Goal: Task Accomplishment & Management: Use online tool/utility

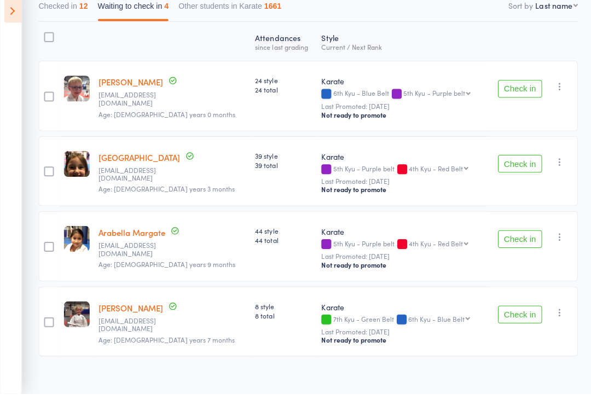
scroll to position [131, 0]
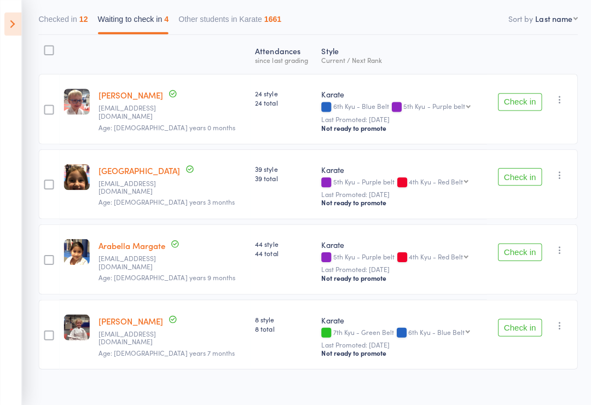
click at [506, 254] on button "Check in" at bounding box center [517, 251] width 44 height 18
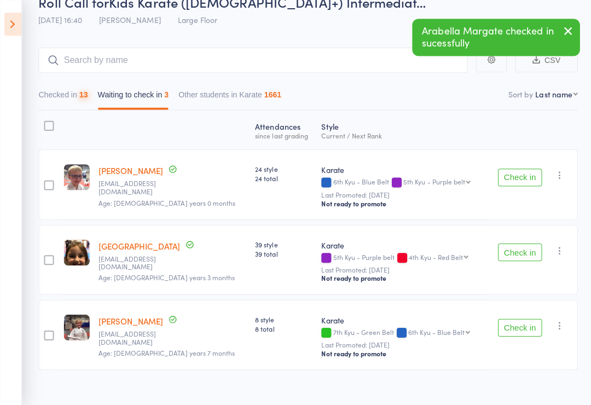
click at [523, 173] on button "Check in" at bounding box center [517, 177] width 44 height 18
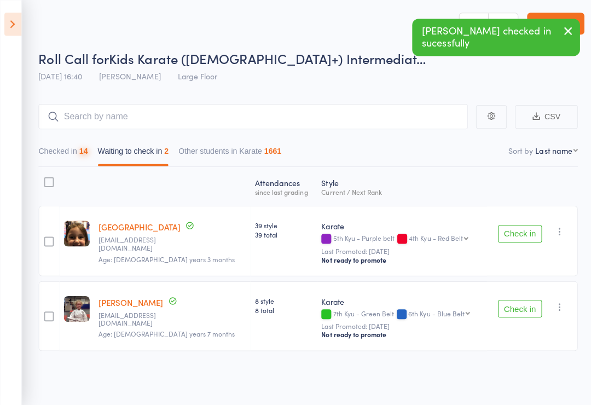
scroll to position [8, 0]
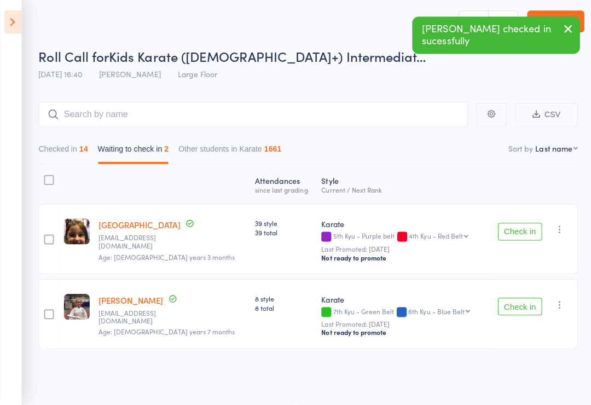
click at [556, 225] on icon "button" at bounding box center [556, 230] width 11 height 11
click at [541, 194] on div "Atten­dances since last grading Style Current / Next Rank edit Matisse Lake [EM…" at bounding box center [306, 260] width 536 height 188
click at [535, 186] on div "Atten­dances since last grading Style Current / Next Rank edit Matisse Lake [EM…" at bounding box center [306, 260] width 536 height 188
click at [51, 225] on div at bounding box center [48, 240] width 21 height 70
click at [54, 235] on div at bounding box center [49, 240] width 10 height 10
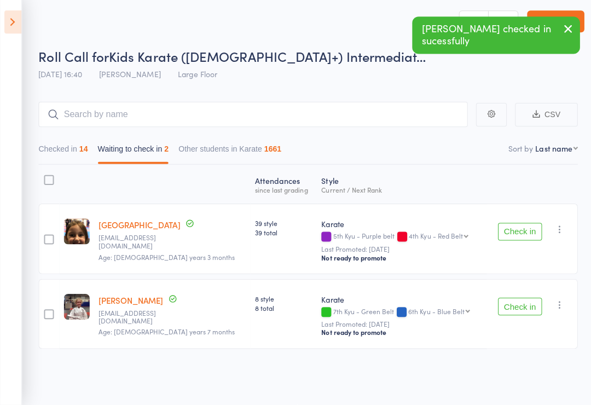
click at [46, 237] on input "checkbox" at bounding box center [46, 237] width 0 height 0
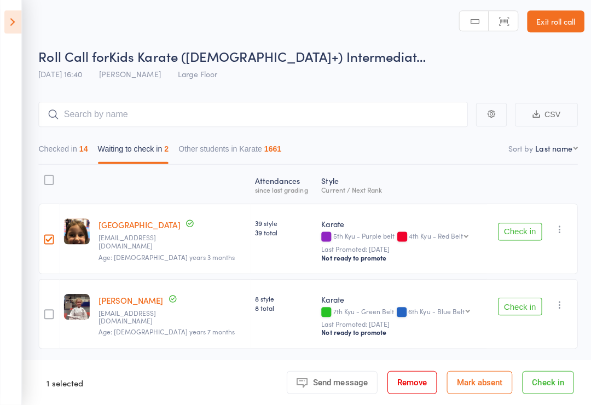
click at [51, 310] on div at bounding box center [49, 315] width 10 height 10
click at [46, 311] on input "checkbox" at bounding box center [46, 311] width 0 height 0
click at [470, 384] on button "Mark absent" at bounding box center [476, 382] width 65 height 23
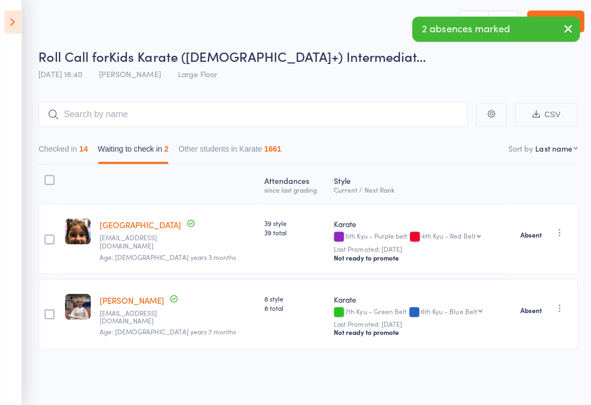
click at [7, 13] on icon at bounding box center [12, 24] width 17 height 23
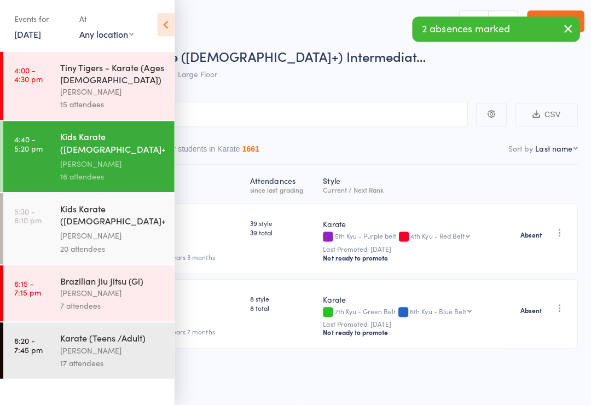
click at [48, 217] on link "5:30 - 6:10 pm Kids Karate ([DEMOGRAPHIC_DATA]+) Beginners [PERSON_NAME] 20 att…" at bounding box center [88, 229] width 170 height 71
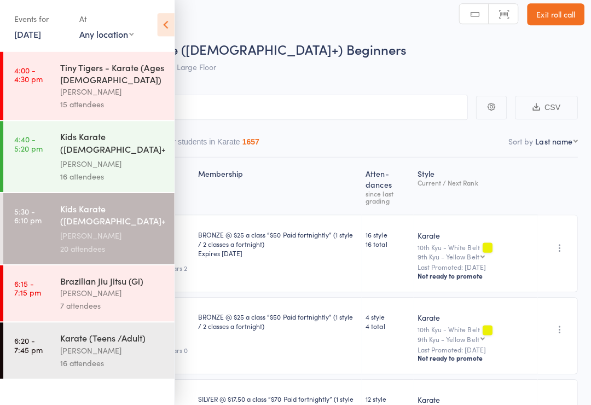
click at [170, 15] on icon at bounding box center [164, 26] width 17 height 23
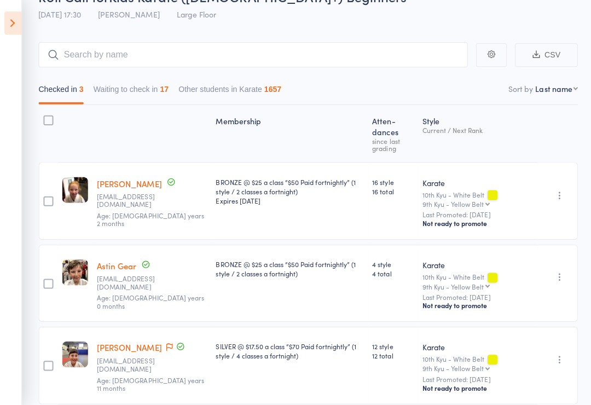
click at [130, 88] on button "Waiting to check in 17" at bounding box center [130, 92] width 75 height 25
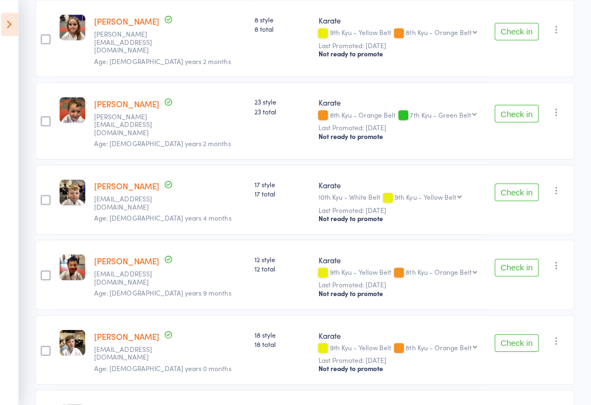
scroll to position [937, 0]
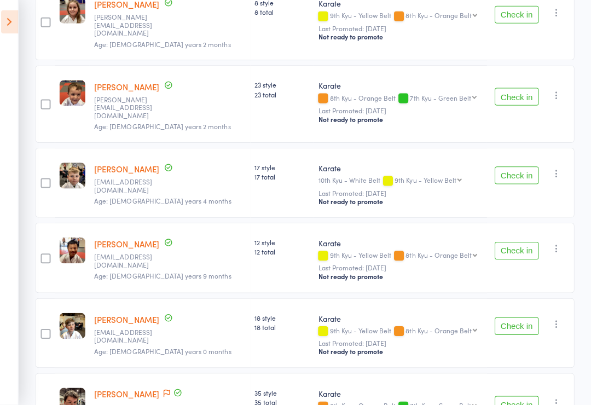
click at [8, 32] on icon at bounding box center [12, 24] width 17 height 23
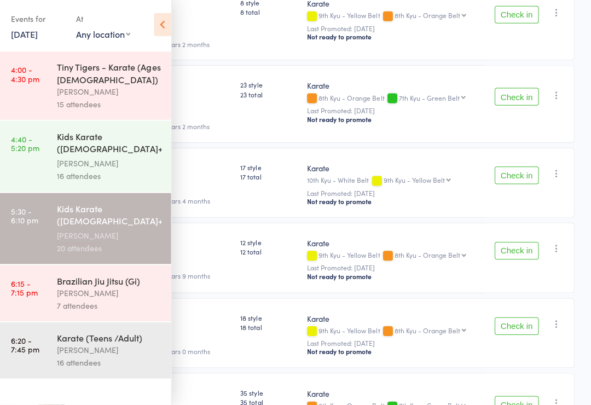
scroll to position [937, 0]
click at [37, 33] on link "[DATE]" at bounding box center [27, 36] width 27 height 12
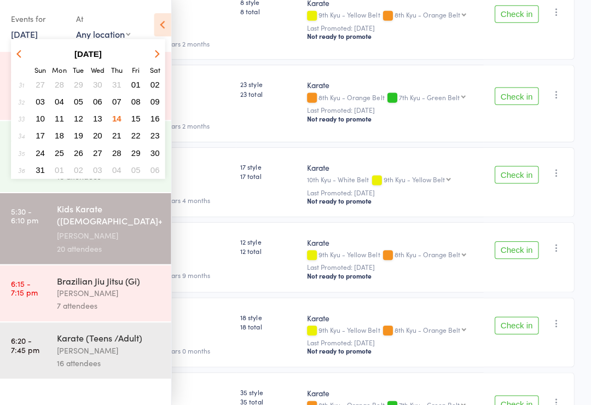
click at [77, 117] on span "12" at bounding box center [81, 119] width 9 height 9
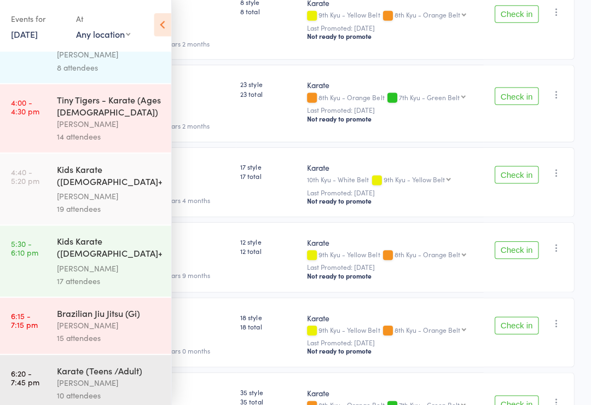
scroll to position [36, 0]
click at [80, 377] on div "[PERSON_NAME]" at bounding box center [112, 383] width 104 height 13
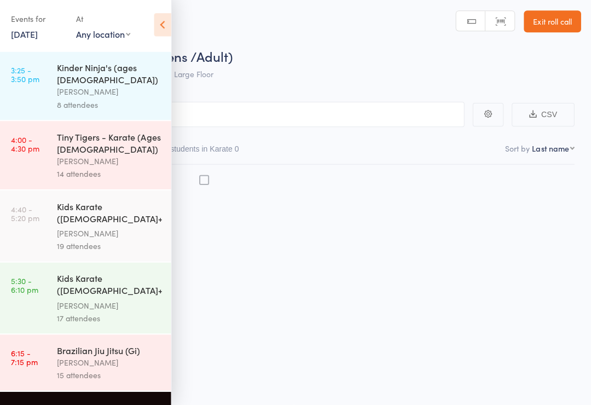
scroll to position [8, 0]
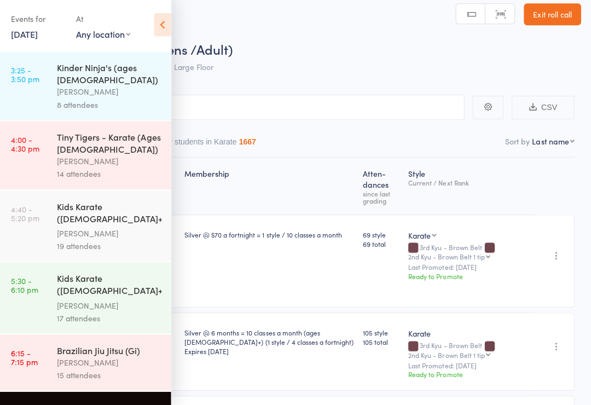
click at [159, 22] on icon at bounding box center [164, 26] width 17 height 23
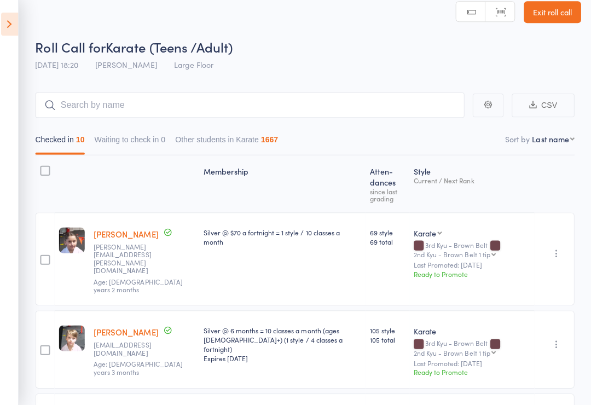
scroll to position [0, 0]
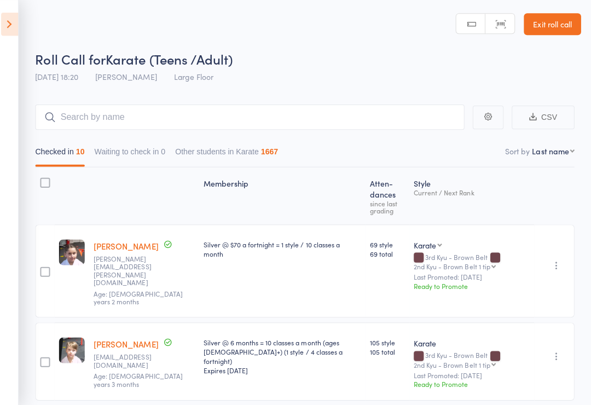
click at [6, 23] on icon at bounding box center [12, 24] width 17 height 23
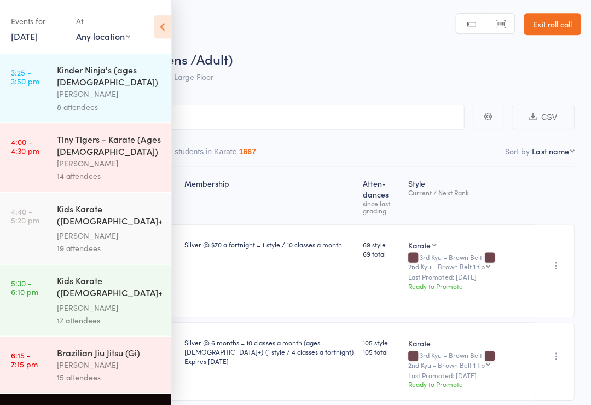
click at [162, 23] on icon at bounding box center [164, 26] width 17 height 23
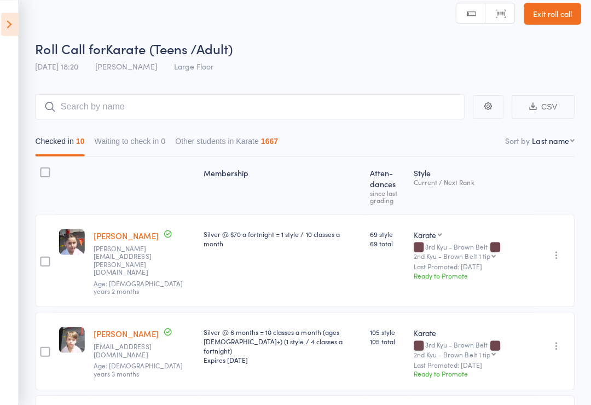
scroll to position [9, 0]
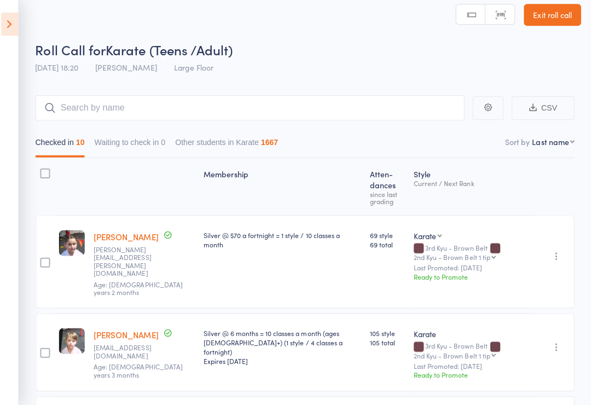
click at [7, 20] on icon at bounding box center [12, 24] width 17 height 23
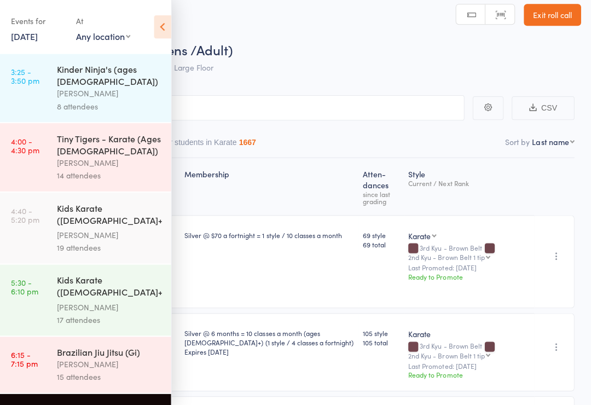
click at [38, 36] on link "[DATE]" at bounding box center [27, 36] width 27 height 12
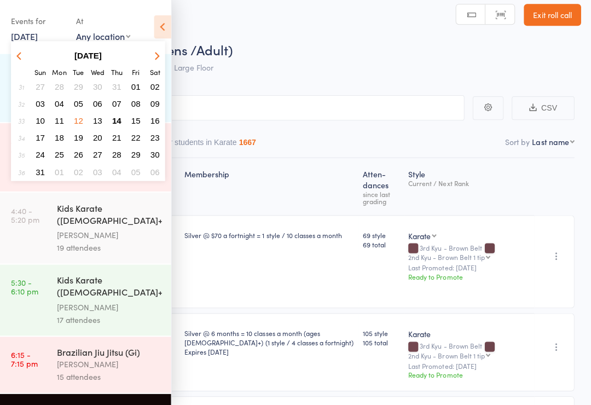
click at [118, 125] on span "14" at bounding box center [119, 119] width 9 height 9
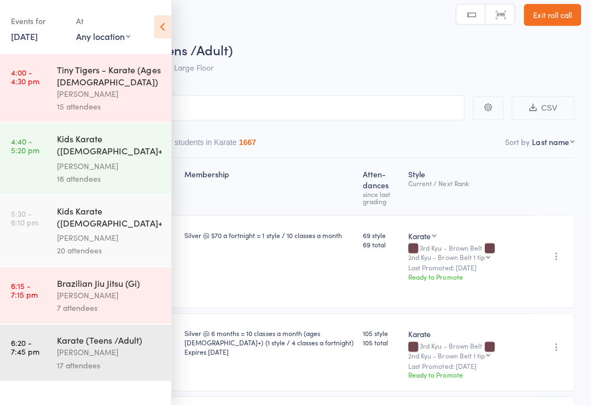
click at [165, 20] on icon at bounding box center [164, 26] width 17 height 23
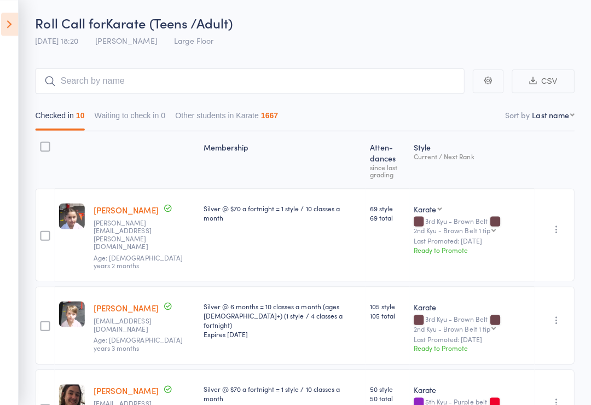
scroll to position [0, 0]
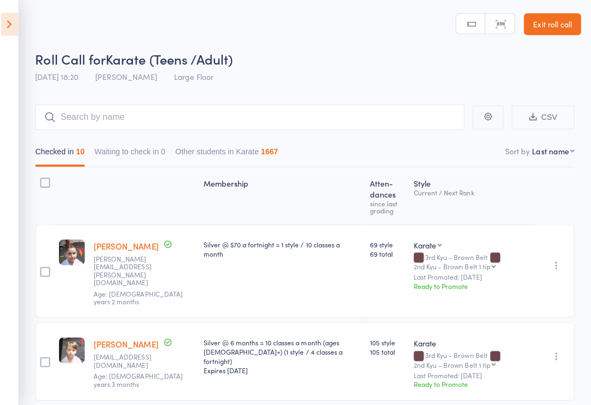
click at [4, 18] on icon at bounding box center [12, 24] width 17 height 23
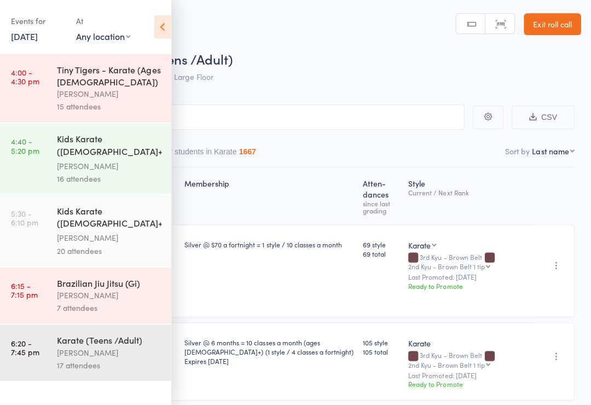
click at [35, 354] on time "6:20 - 7:45 pm" at bounding box center [28, 345] width 28 height 18
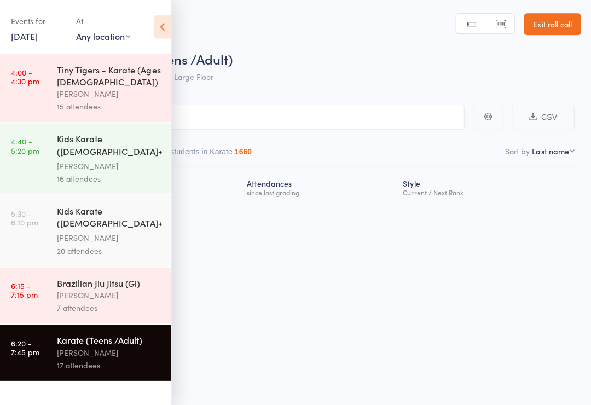
click at [53, 285] on link "6:15 - 7:15 pm Brazilian [PERSON_NAME] (Gi) [PERSON_NAME] 7 attendees" at bounding box center [88, 294] width 170 height 56
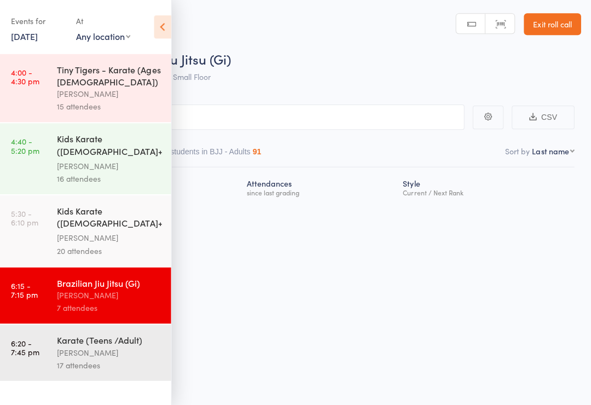
click at [164, 26] on icon at bounding box center [164, 26] width 17 height 23
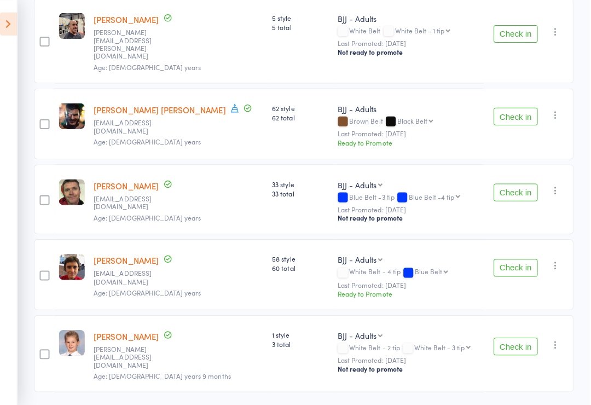
scroll to position [356, 0]
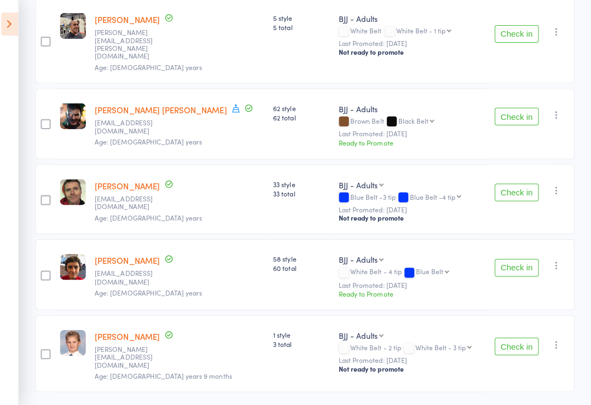
click at [4, 13] on icon at bounding box center [12, 24] width 17 height 23
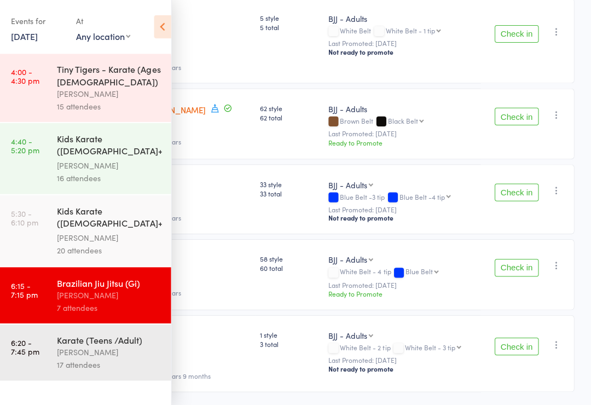
click at [26, 37] on link "[DATE]" at bounding box center [27, 36] width 27 height 12
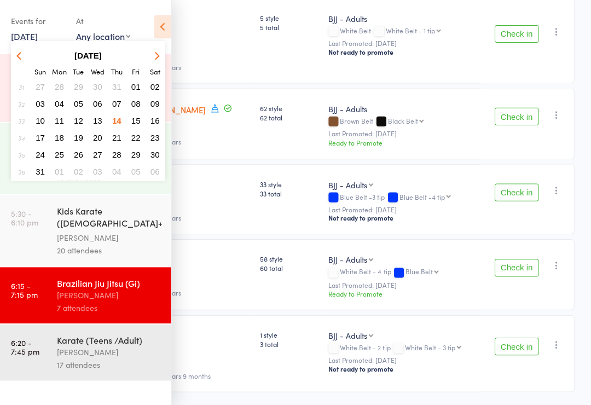
click at [134, 125] on span "15" at bounding box center [138, 119] width 9 height 9
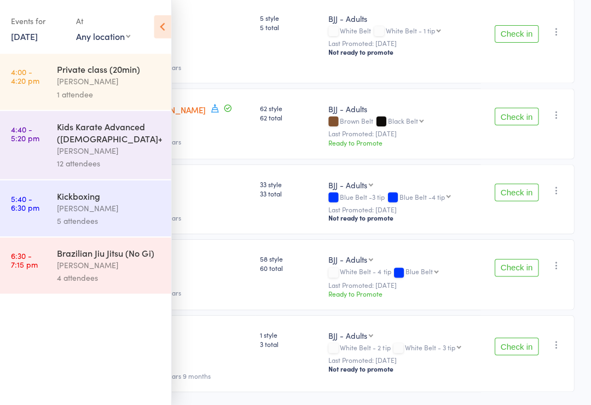
click at [52, 263] on link "6:30 - 7:15 pm Brazilian Jiu Jitsu (No Gi) [PERSON_NAME] 4 attendees" at bounding box center [88, 264] width 170 height 56
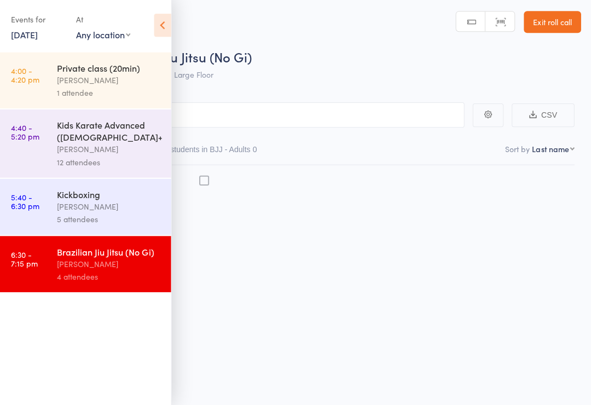
scroll to position [8, 0]
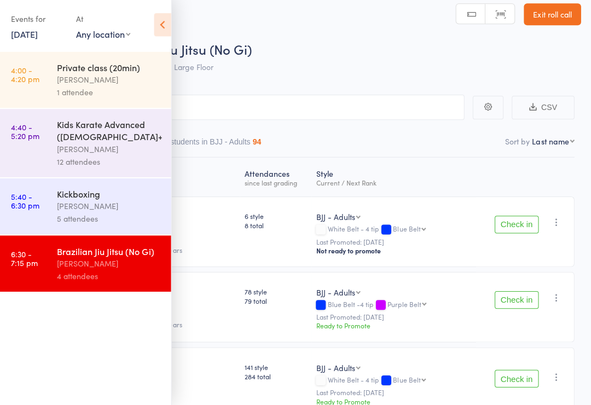
click at [167, 25] on icon at bounding box center [164, 26] width 17 height 23
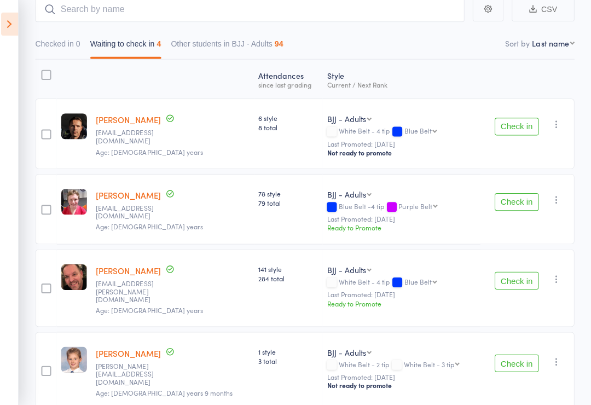
scroll to position [131, 0]
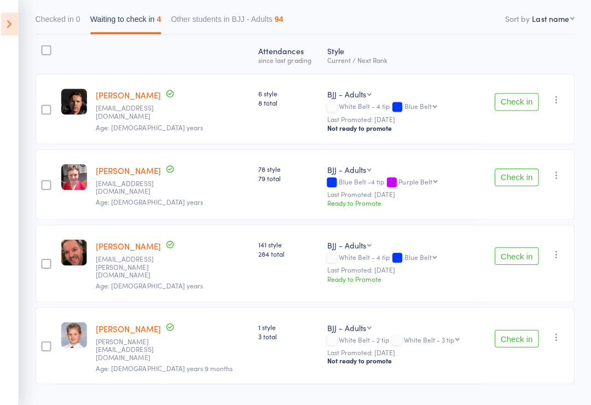
click at [4, 23] on icon at bounding box center [12, 24] width 17 height 23
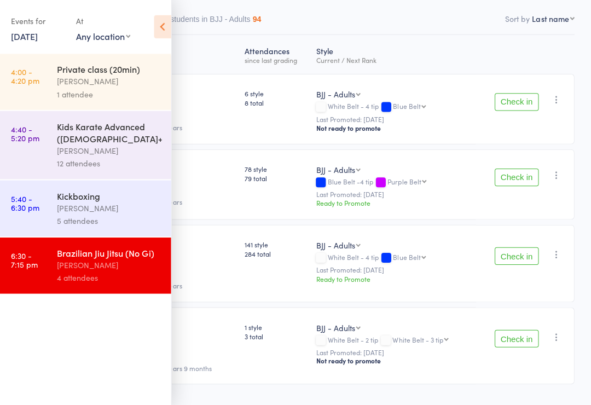
click at [80, 218] on div "5 attendees" at bounding box center [112, 219] width 104 height 13
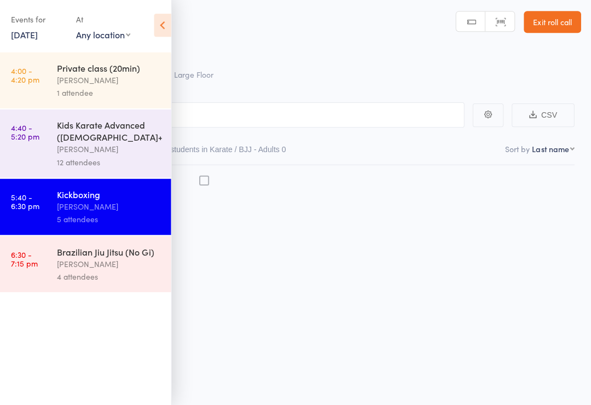
scroll to position [8, 0]
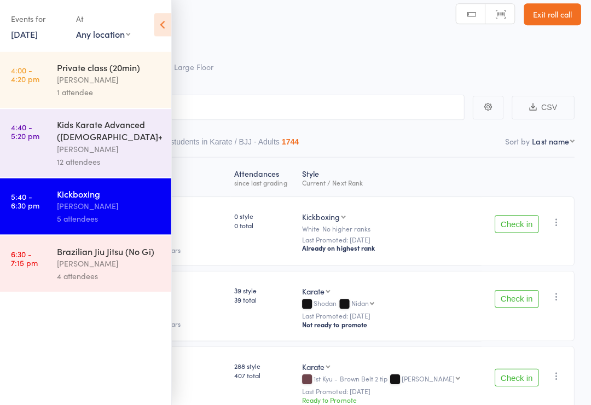
click at [158, 21] on icon at bounding box center [164, 26] width 17 height 23
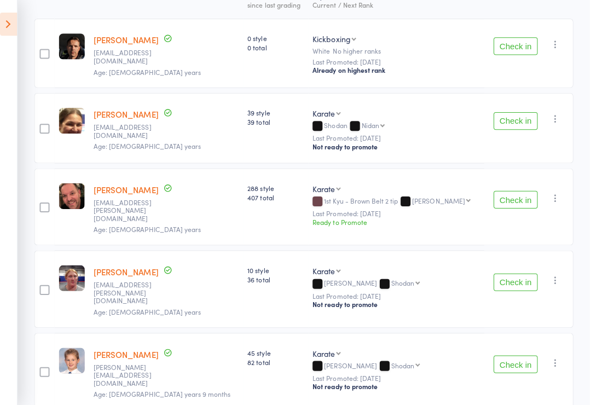
scroll to position [205, 0]
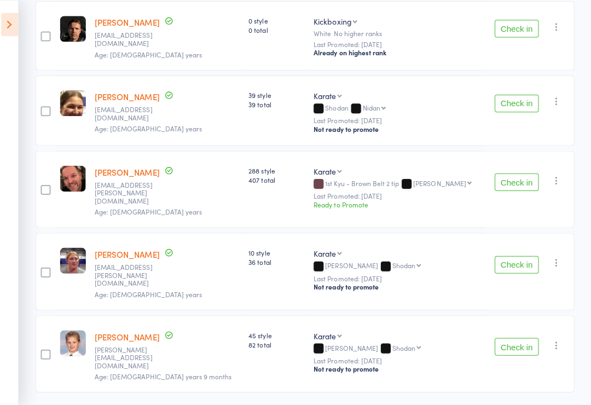
click at [5, 17] on icon at bounding box center [12, 24] width 17 height 23
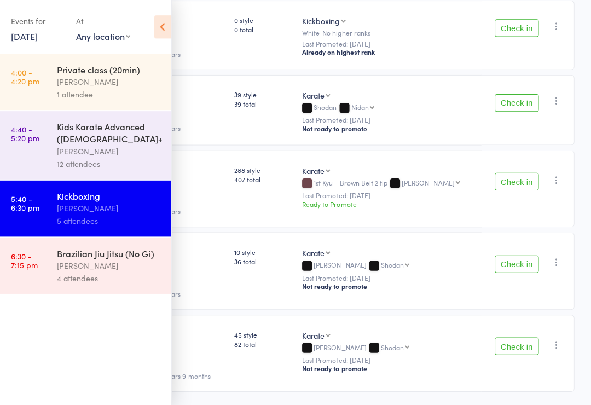
click at [50, 70] on link "4:00 - 4:20 pm Private class (20min) [PERSON_NAME] 1 attendee" at bounding box center [88, 82] width 170 height 56
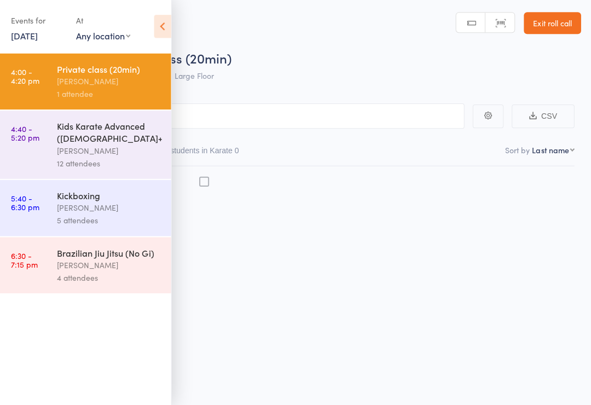
scroll to position [8, 0]
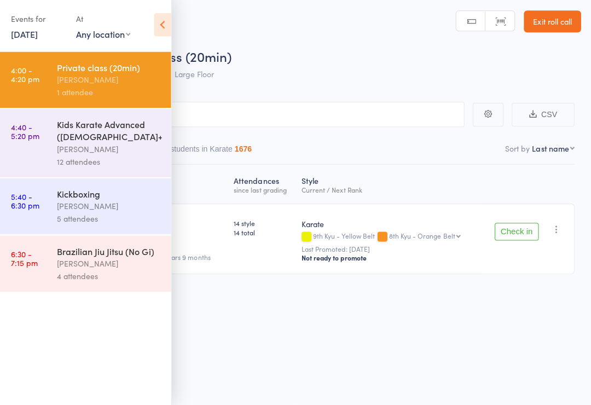
click at [168, 26] on icon at bounding box center [164, 26] width 17 height 23
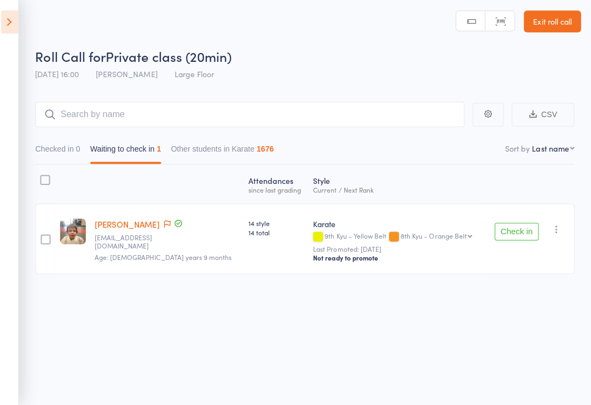
click at [8, 15] on icon at bounding box center [12, 24] width 17 height 23
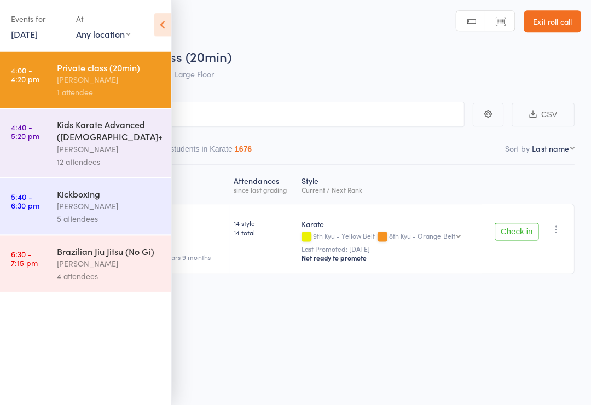
click at [34, 39] on link "[DATE]" at bounding box center [27, 36] width 27 height 12
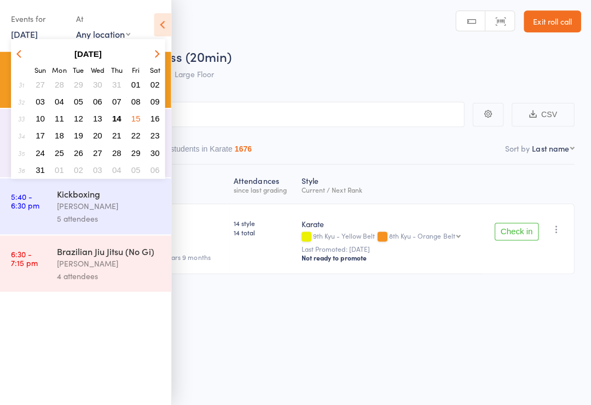
click at [96, 136] on span "20" at bounding box center [100, 136] width 9 height 9
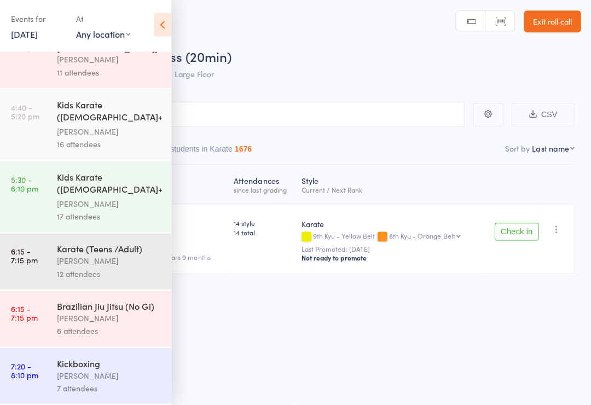
scroll to position [36, 0]
click at [42, 376] on link "7:20 - 8:10 pm Kickboxing [PERSON_NAME] 7 attendees" at bounding box center [88, 376] width 170 height 56
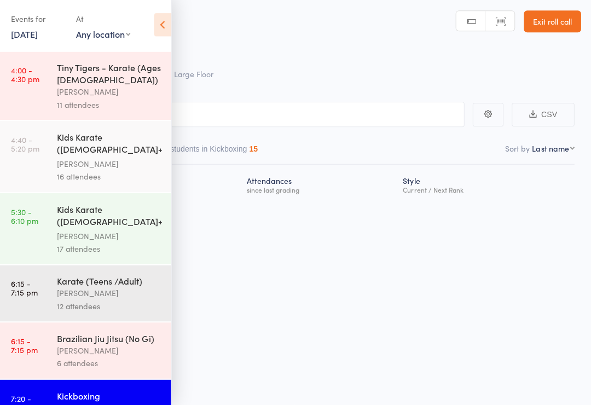
click at [156, 27] on icon at bounding box center [164, 26] width 17 height 23
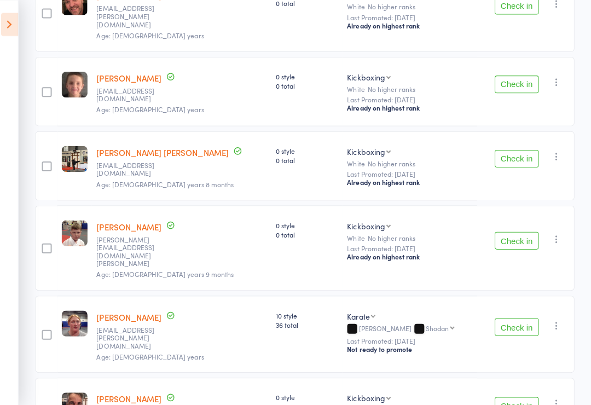
scroll to position [232, 0]
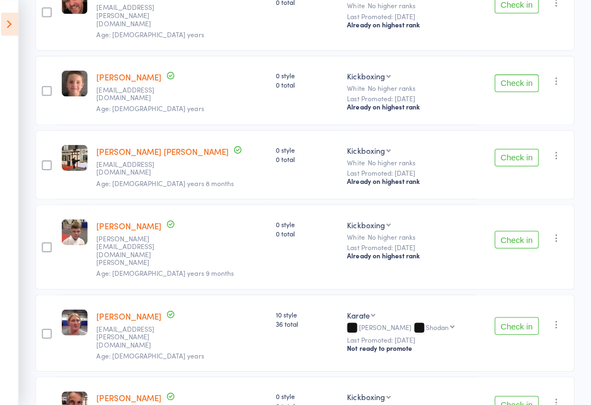
click at [10, 24] on icon at bounding box center [12, 24] width 17 height 23
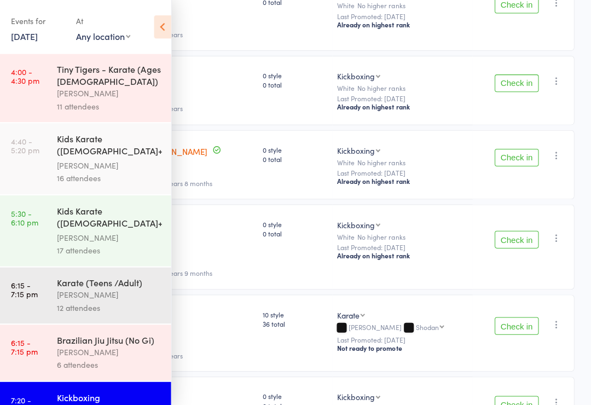
click at [28, 35] on link "[DATE]" at bounding box center [27, 36] width 27 height 12
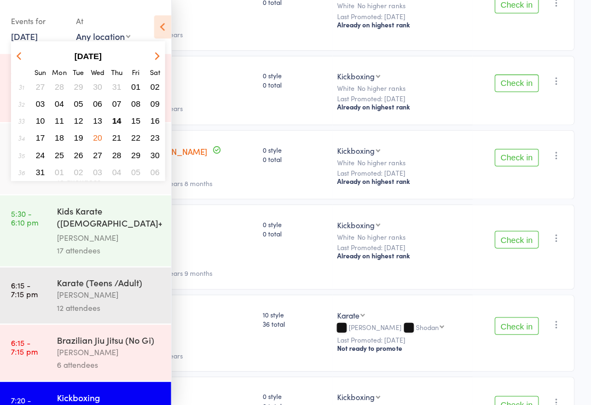
click at [116, 115] on button "14" at bounding box center [119, 120] width 17 height 15
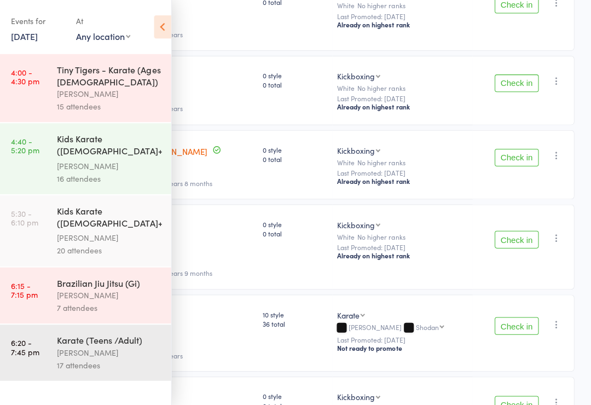
click at [42, 238] on link "5:30 - 6:10 pm Kids Karate ([DEMOGRAPHIC_DATA]+) Beginners [PERSON_NAME] 20 att…" at bounding box center [88, 229] width 170 height 71
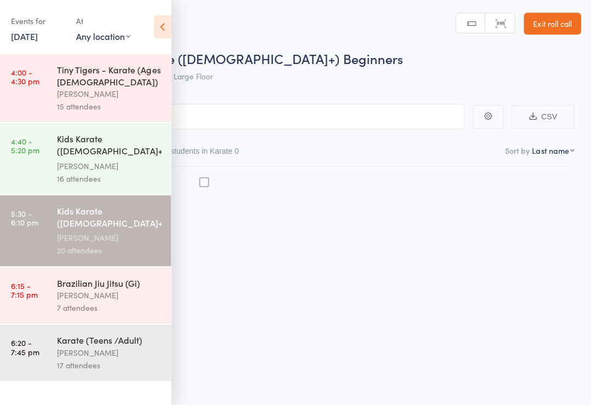
scroll to position [8, 0]
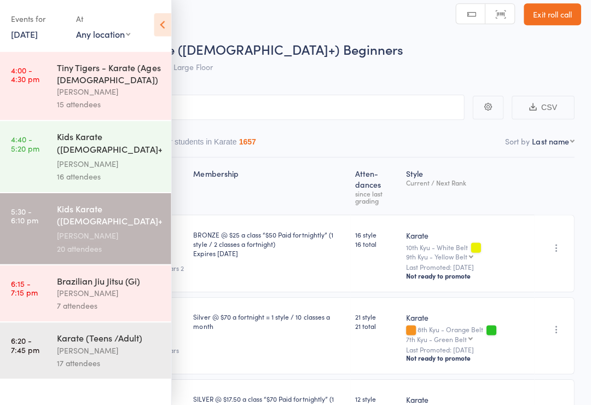
click at [156, 36] on icon at bounding box center [164, 26] width 17 height 23
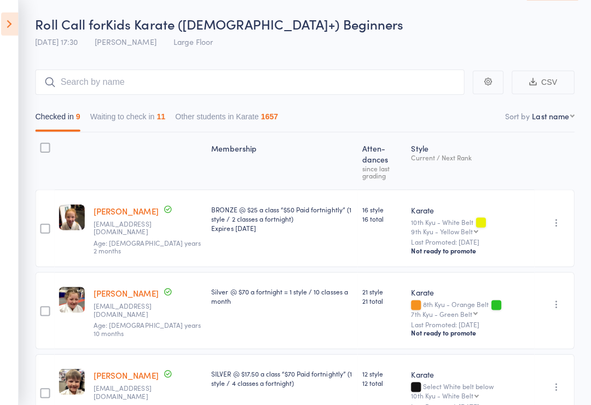
scroll to position [35, 0]
click at [129, 112] on button "Waiting to check in 11" at bounding box center [130, 118] width 75 height 25
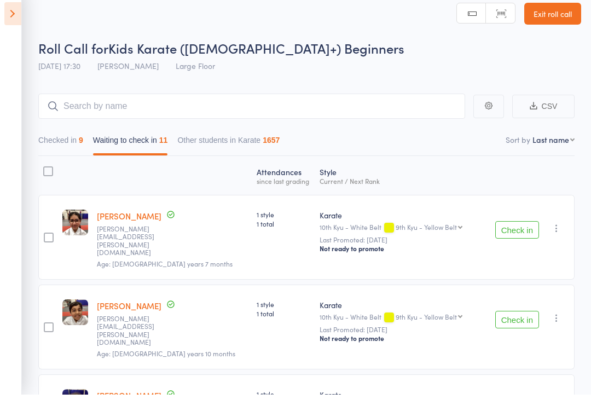
scroll to position [10, 0]
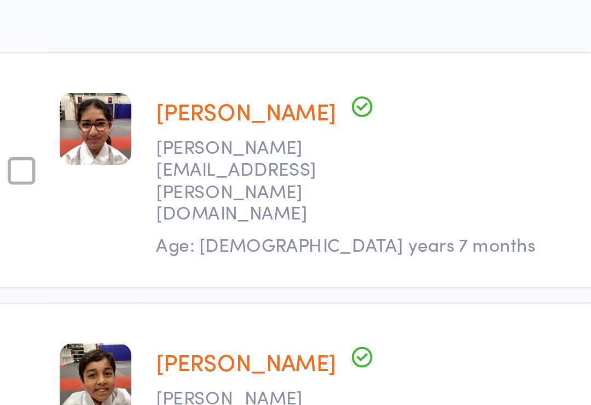
click at [58, 195] on div "edit" at bounding box center [75, 237] width 34 height 85
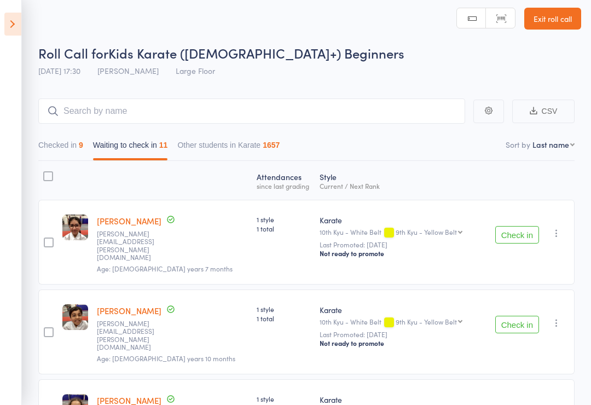
scroll to position [0, 0]
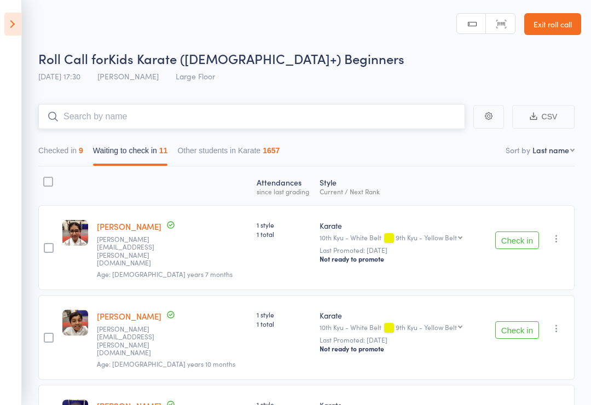
click at [47, 129] on input "search" at bounding box center [251, 116] width 427 height 25
click at [48, 150] on button "Checked in 9" at bounding box center [60, 153] width 45 height 25
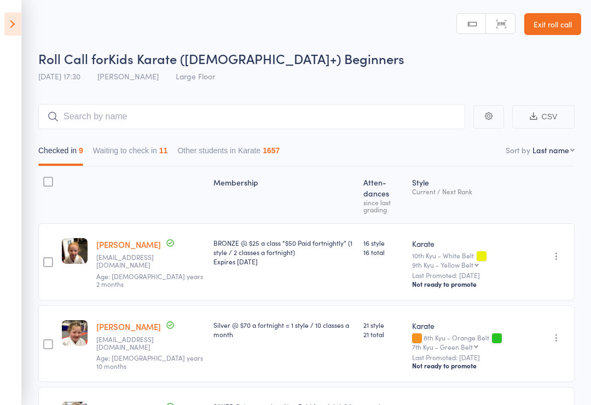
click at [319, 59] on div "Roll Call for Kids Karate ([DEMOGRAPHIC_DATA]+) Beginners" at bounding box center [309, 58] width 543 height 18
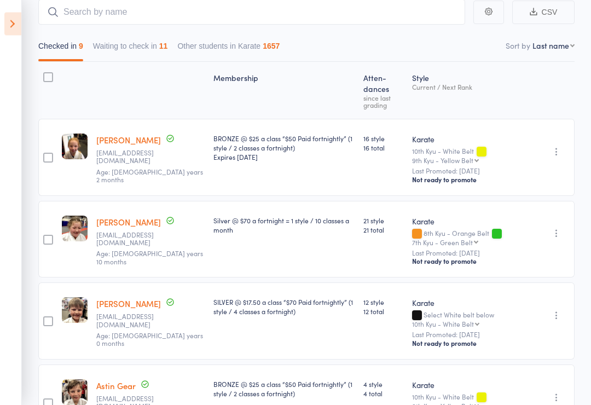
scroll to position [104, 0]
click at [130, 25] on input "search" at bounding box center [251, 11] width 427 height 25
click at [136, 45] on button "Waiting to check in 11" at bounding box center [130, 48] width 75 height 25
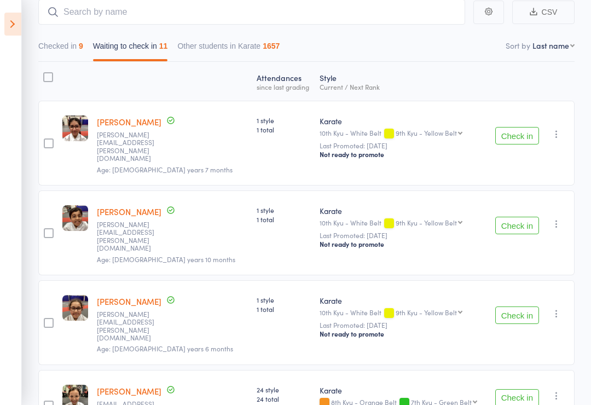
click at [170, 71] on div at bounding box center [171, 81] width 159 height 29
click at [48, 46] on button "Checked in 9" at bounding box center [60, 48] width 45 height 25
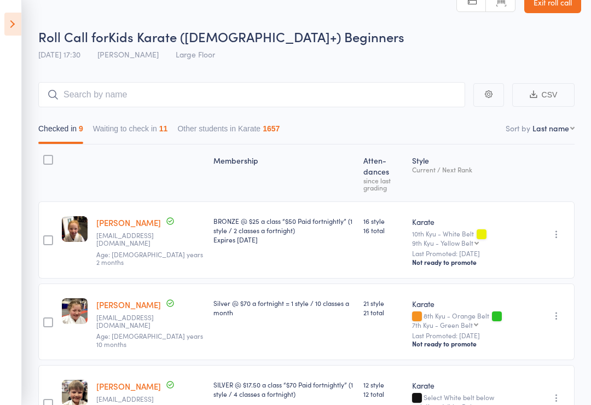
scroll to position [0, 0]
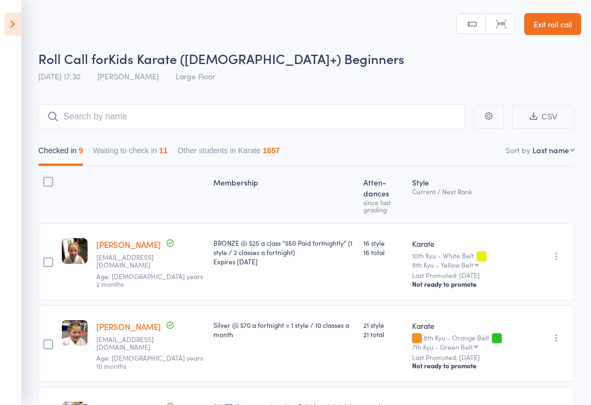
click at [4, 24] on icon at bounding box center [12, 24] width 17 height 23
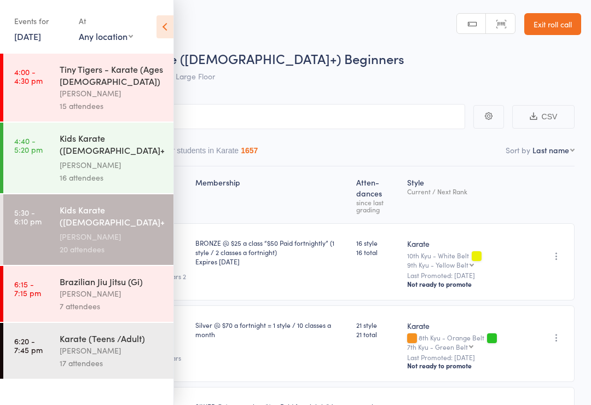
click at [44, 299] on link "6:15 - 7:15 pm Brazilian [PERSON_NAME] (Gi) [PERSON_NAME] 7 attendees" at bounding box center [88, 294] width 170 height 56
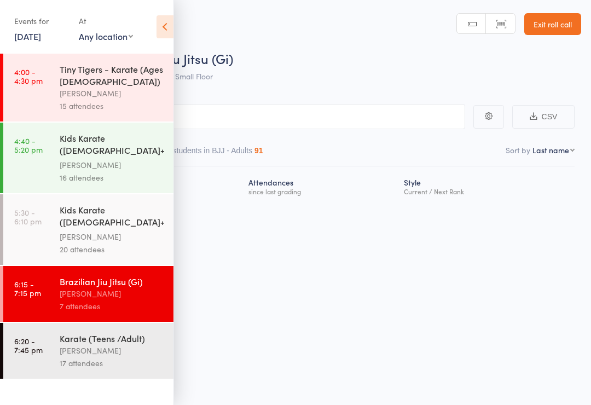
click at [160, 31] on icon at bounding box center [164, 26] width 17 height 23
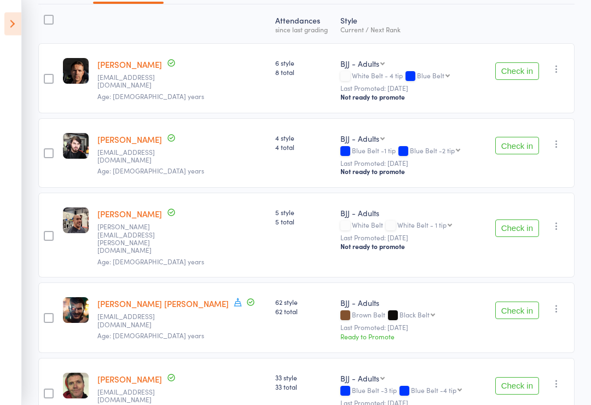
scroll to position [161, 0]
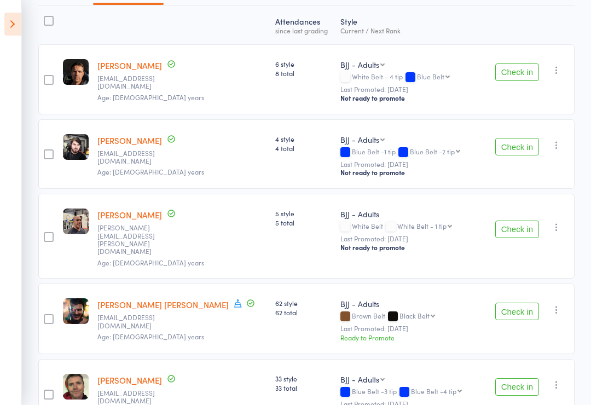
click at [16, 28] on icon at bounding box center [12, 24] width 17 height 23
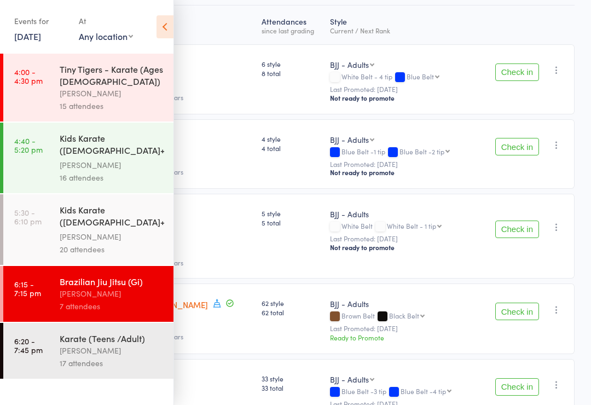
click at [58, 226] on link "5:30 - 6:10 pm Kids Karate ([DEMOGRAPHIC_DATA]+) Beginners [PERSON_NAME] 20 att…" at bounding box center [88, 229] width 170 height 71
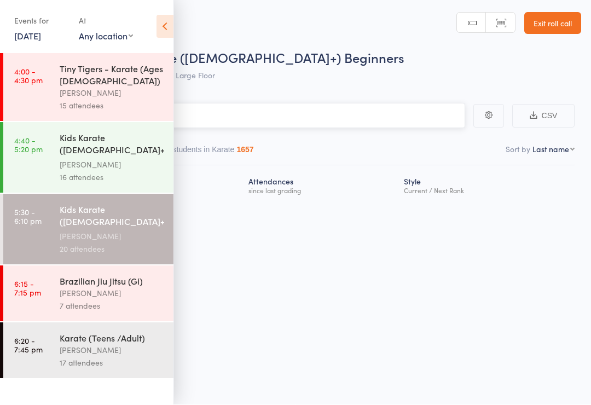
scroll to position [8, 0]
click at [167, 19] on icon at bounding box center [164, 26] width 17 height 23
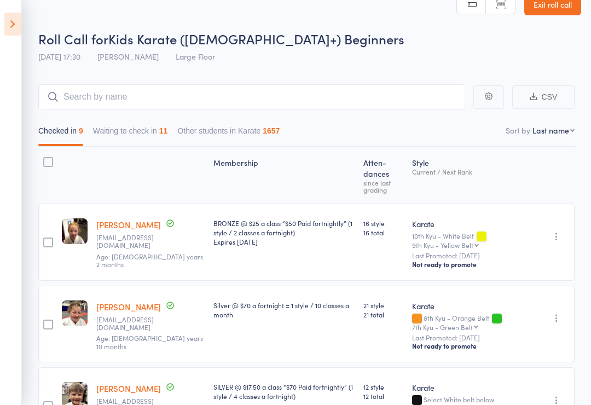
scroll to position [19, 0]
click at [154, 136] on button "Waiting to check in 11" at bounding box center [130, 134] width 75 height 25
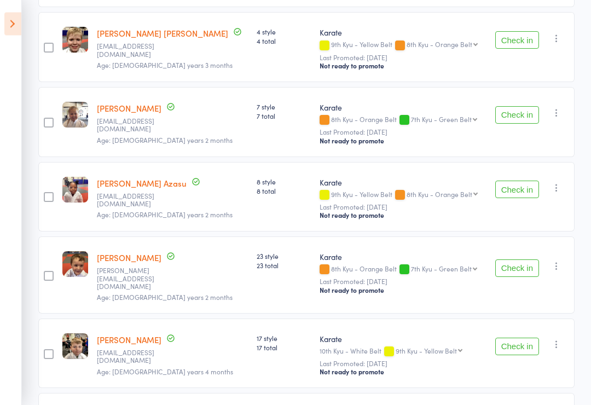
scroll to position [536, 0]
click at [506, 180] on button "Check in" at bounding box center [517, 189] width 44 height 18
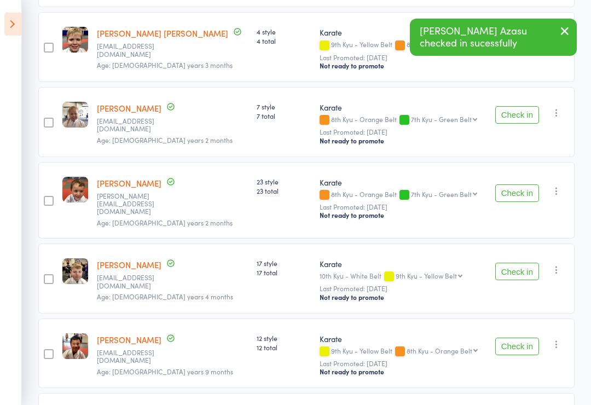
click at [501, 162] on div "Check in Check in Send message Add Note Remove [PERSON_NAME] absent" at bounding box center [530, 200] width 87 height 77
click at [523, 184] on button "Check in" at bounding box center [517, 193] width 44 height 18
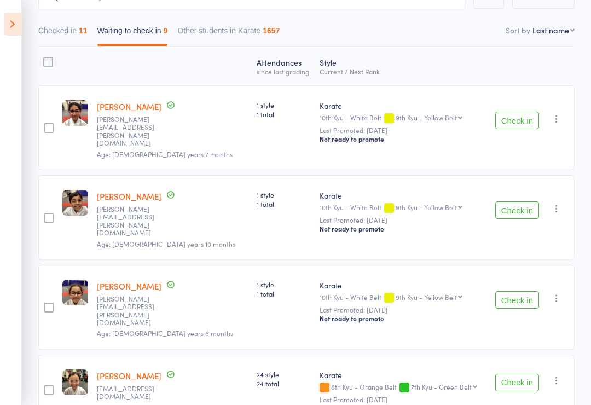
scroll to position [115, 0]
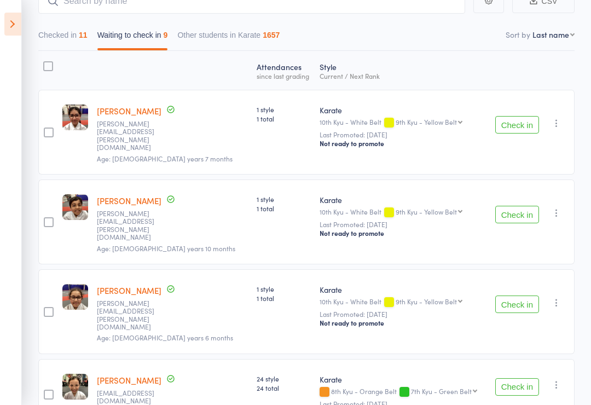
click at [498, 116] on button "Check in" at bounding box center [517, 125] width 44 height 18
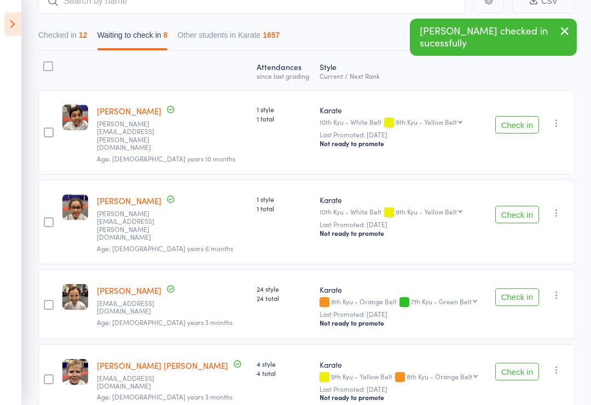
click at [515, 116] on button "Check in" at bounding box center [517, 125] width 44 height 18
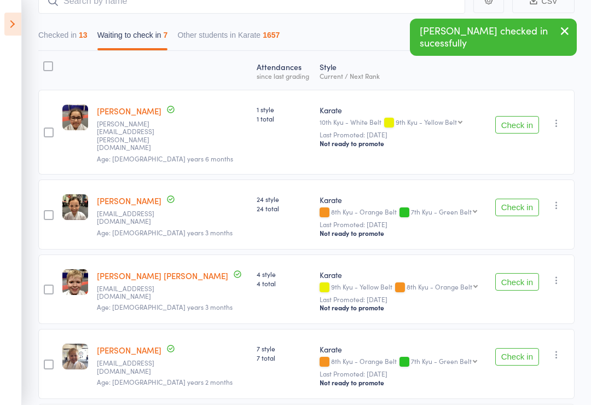
click at [491, 129] on div "Check in Check in Send message Add Note Remove [PERSON_NAME] absent" at bounding box center [530, 132] width 87 height 85
click at [512, 116] on button "Check in" at bounding box center [517, 125] width 44 height 18
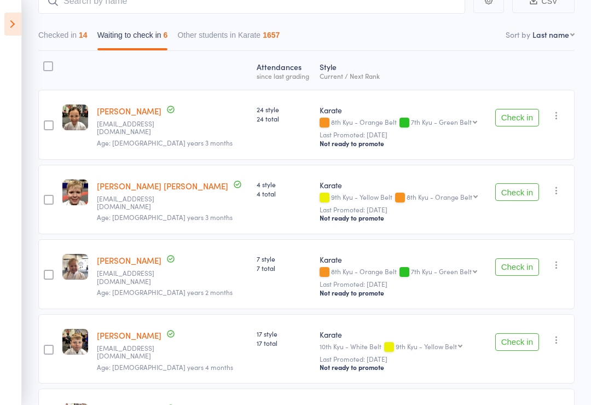
click at [61, 32] on button "Checked in 14" at bounding box center [62, 37] width 49 height 25
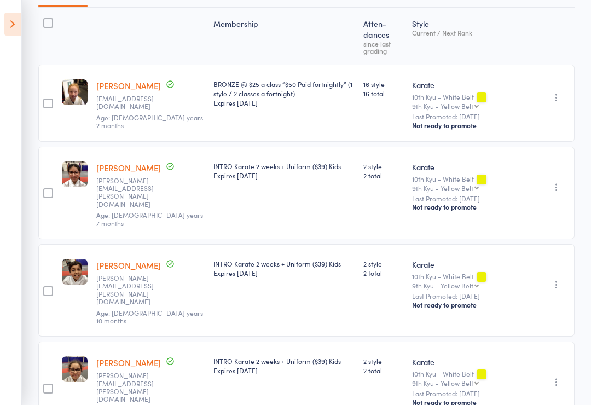
scroll to position [135, 0]
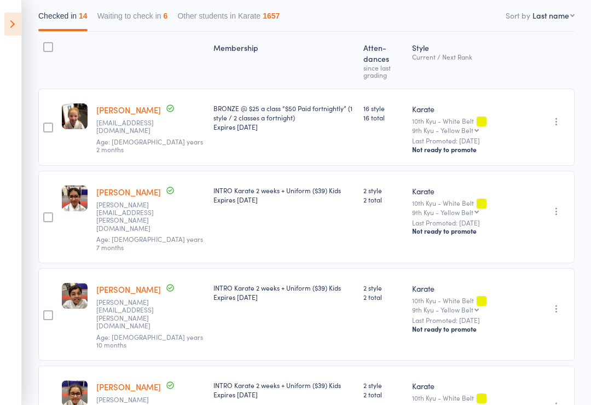
click at [132, 9] on button "Waiting to check in 6" at bounding box center [132, 18] width 71 height 25
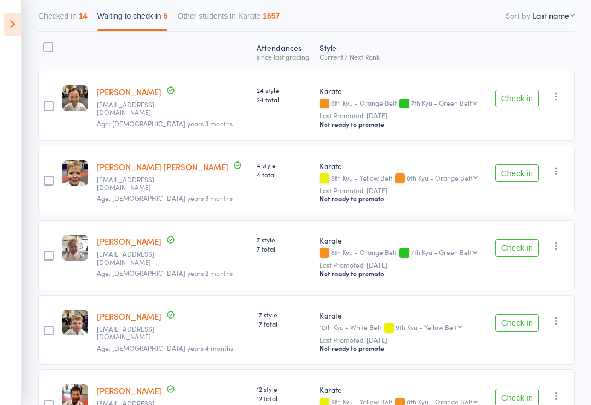
click at [522, 97] on button "Check in" at bounding box center [517, 99] width 44 height 18
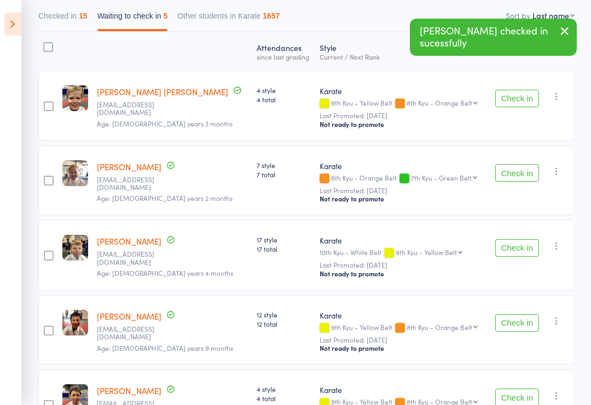
click at [517, 104] on button "Check in" at bounding box center [517, 99] width 44 height 18
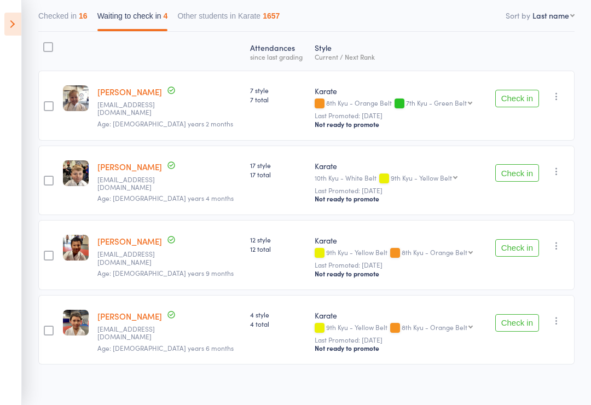
click at [523, 331] on button "Check in" at bounding box center [517, 323] width 44 height 18
